Goal: Obtain resource: Download file/media

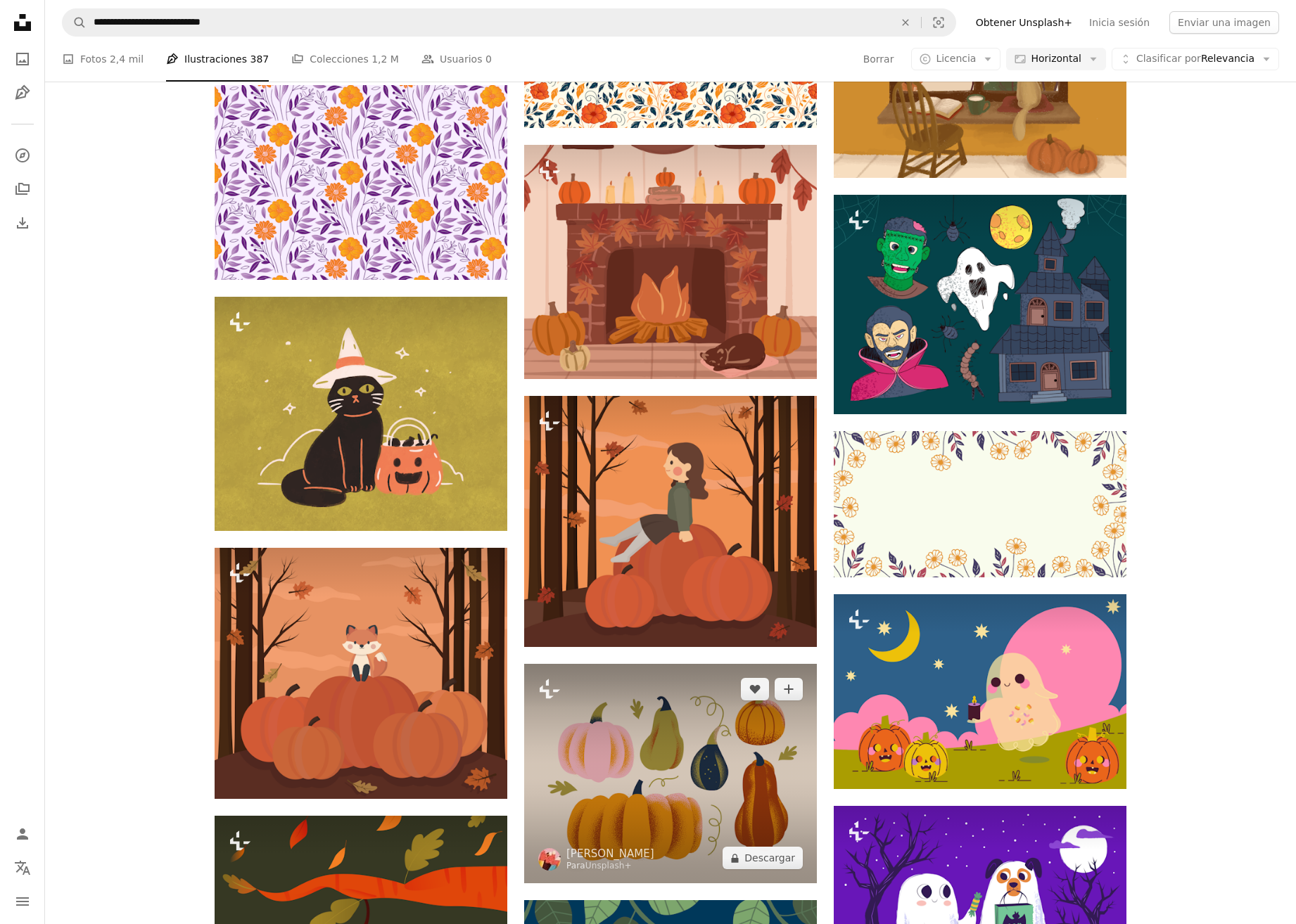
scroll to position [11479, 0]
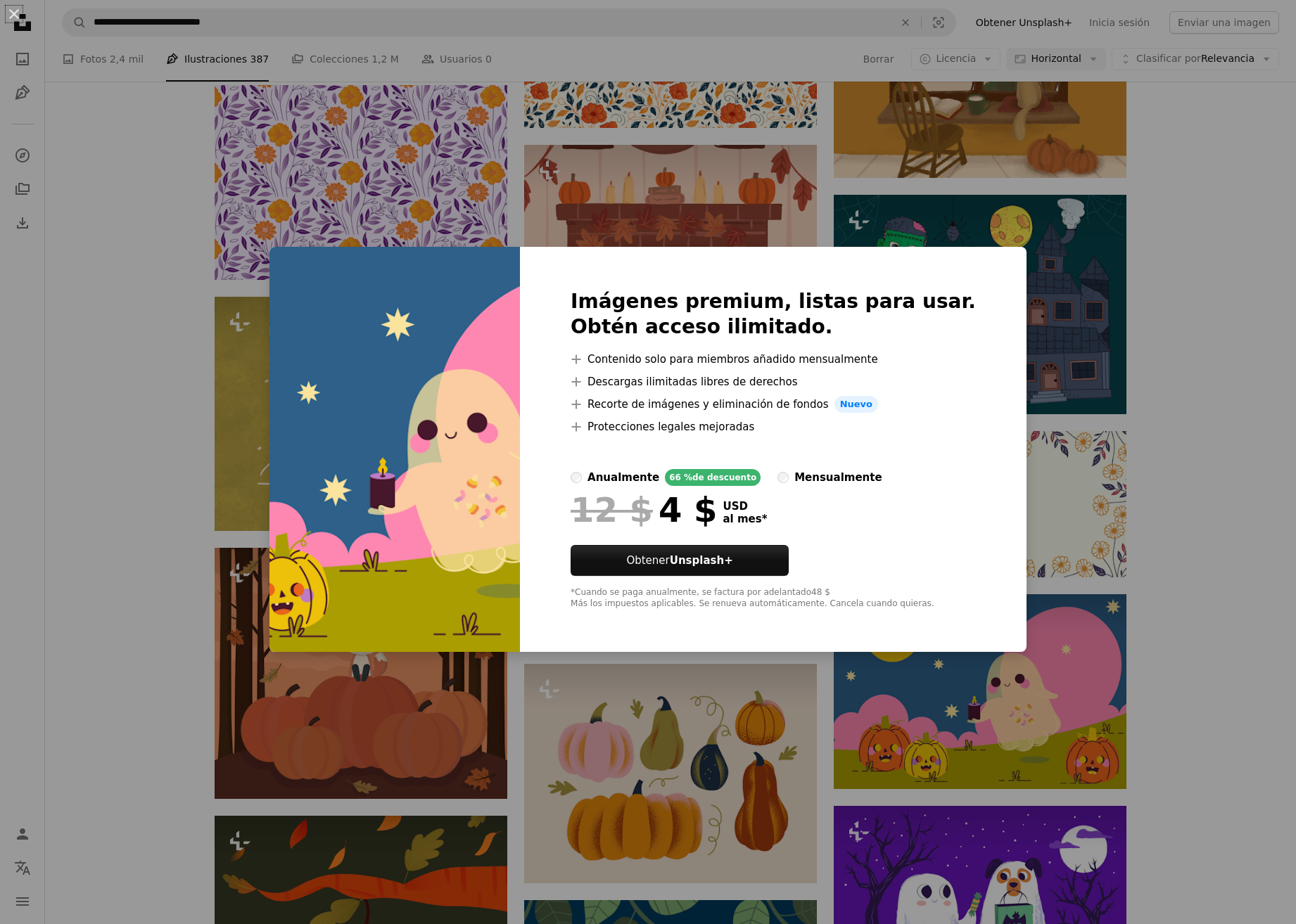
click at [1207, 433] on div "An X shape Imágenes premium, listas para usar. Obtén acceso ilimitado. A plus s…" at bounding box center [648, 462] width 1296 height 924
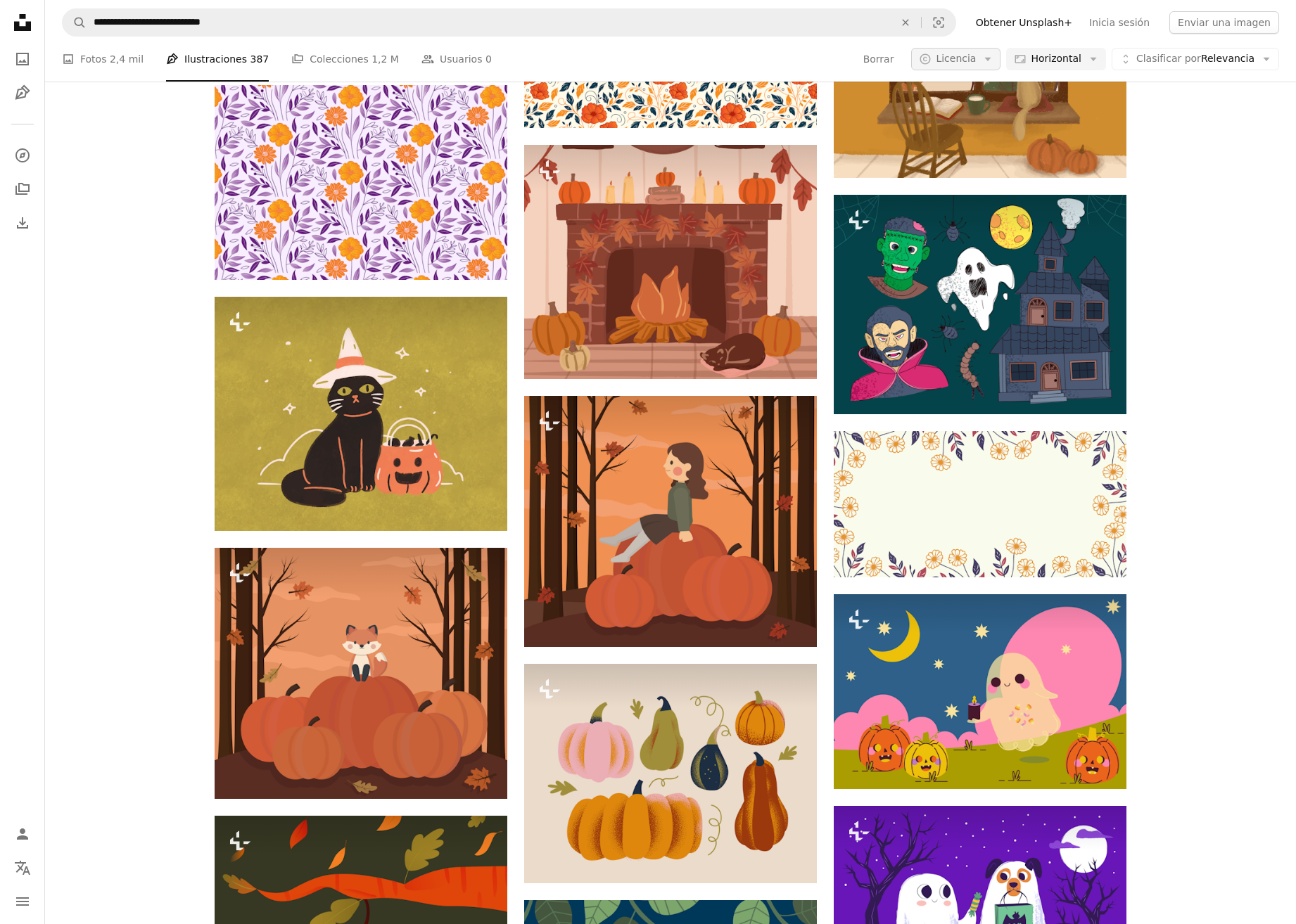
click at [998, 56] on button "A copyright icon © Licencia Arrow down" at bounding box center [956, 59] width 89 height 22
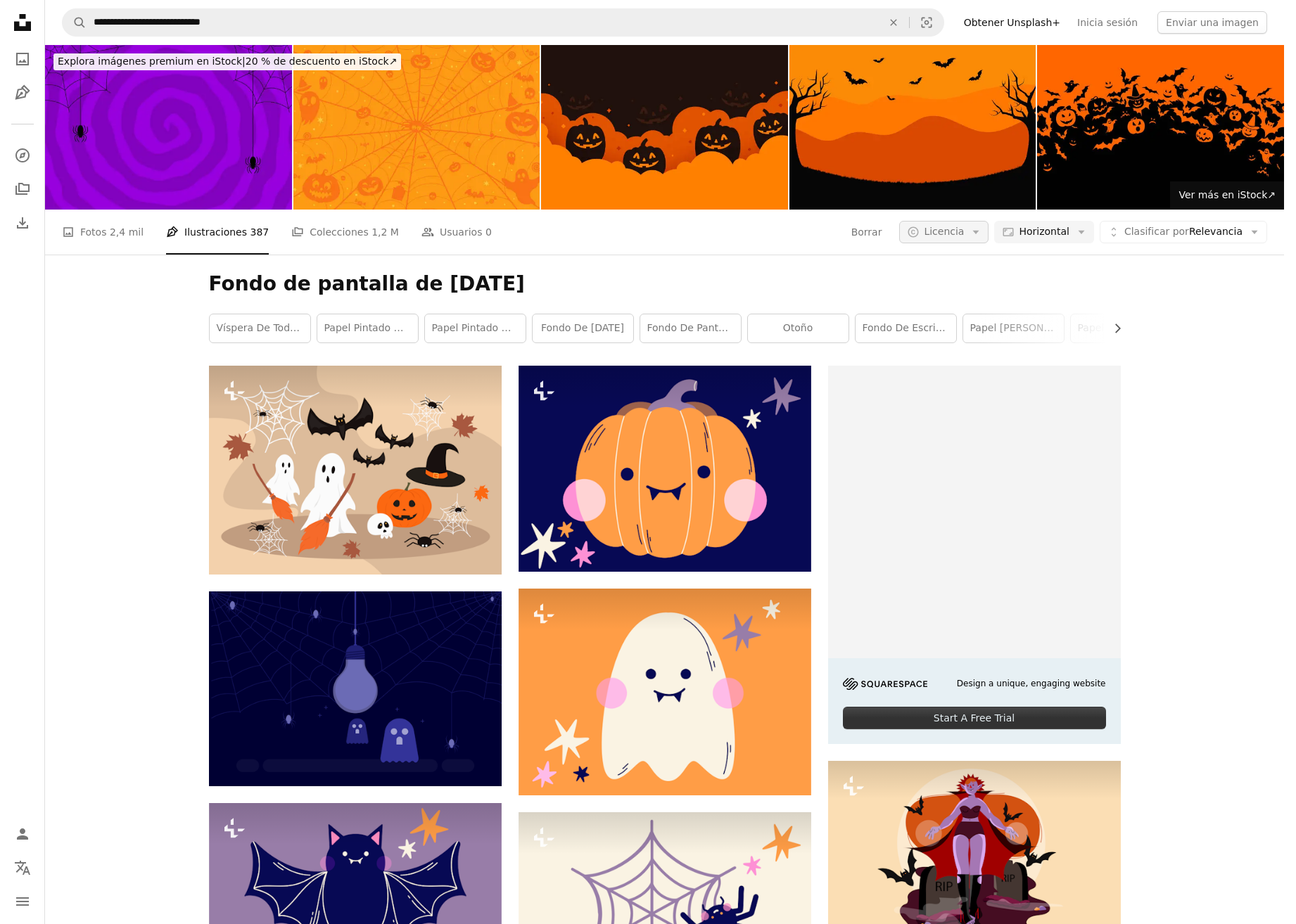
scroll to position [11479, 0]
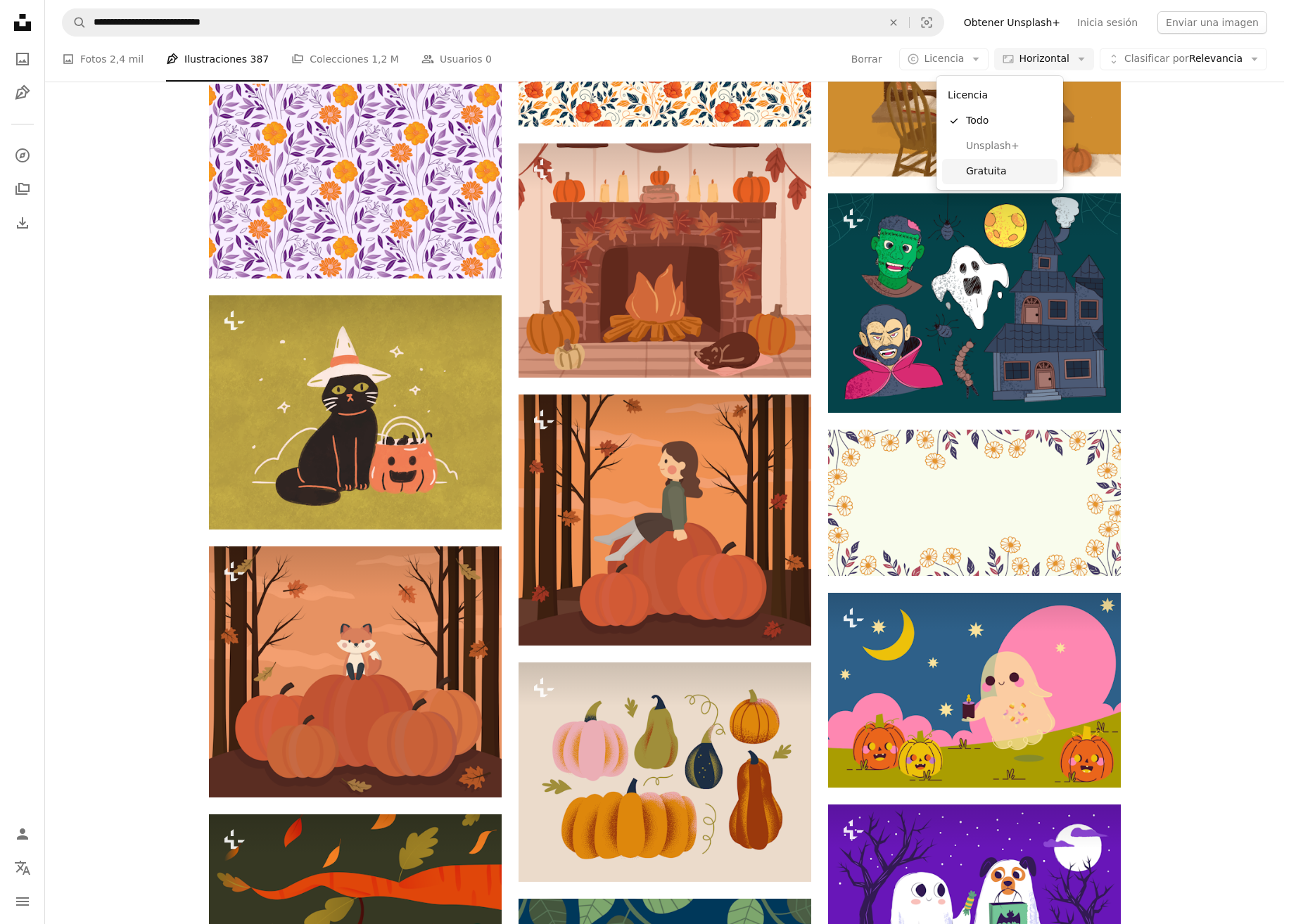
click at [1008, 171] on span "Gratuita" at bounding box center [1008, 172] width 86 height 14
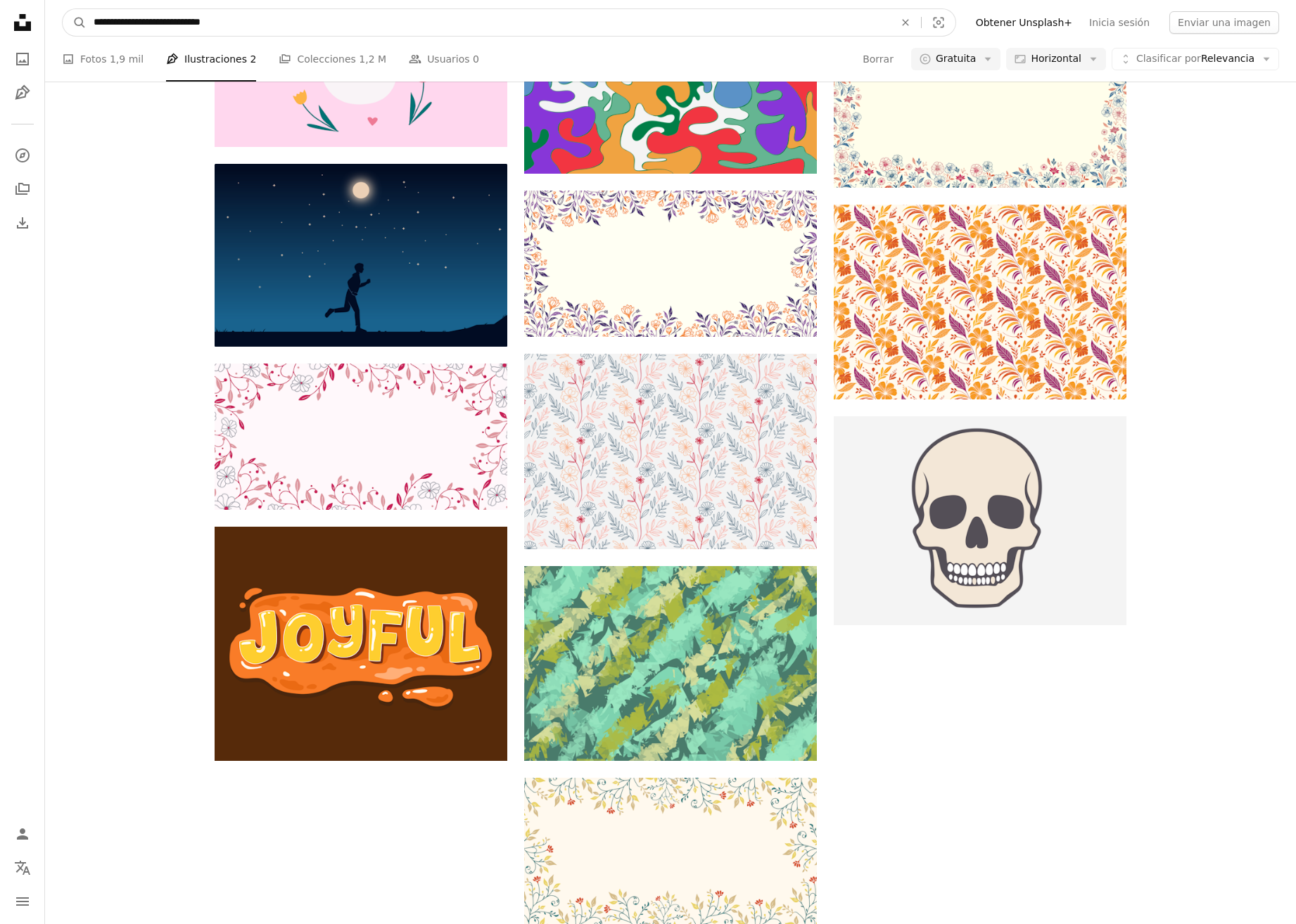
scroll to position [215, 0]
click at [355, 20] on input "**********" at bounding box center [488, 22] width 803 height 27
click at [62, 9] on button "A magnifying glass" at bounding box center [74, 22] width 24 height 27
